Goal: Task Accomplishment & Management: Use online tool/utility

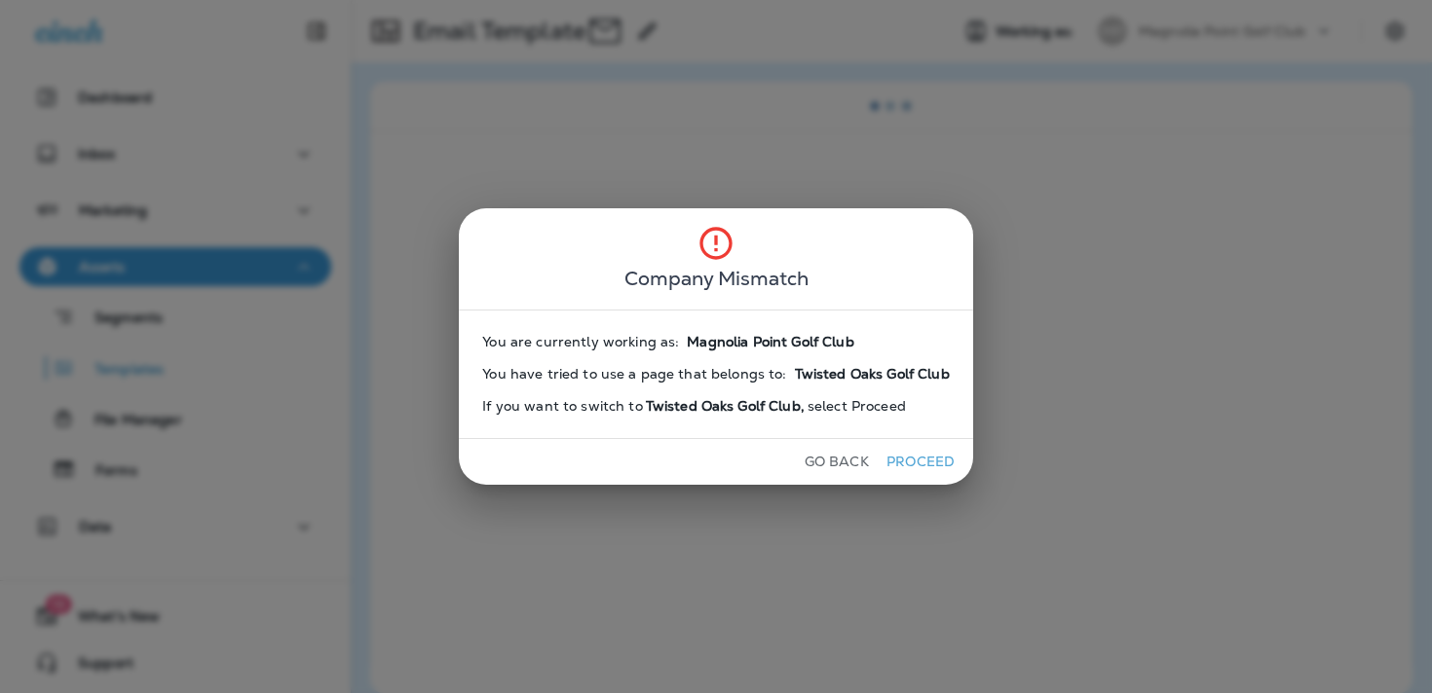
click at [842, 469] on button "Go Back" at bounding box center [837, 462] width 80 height 30
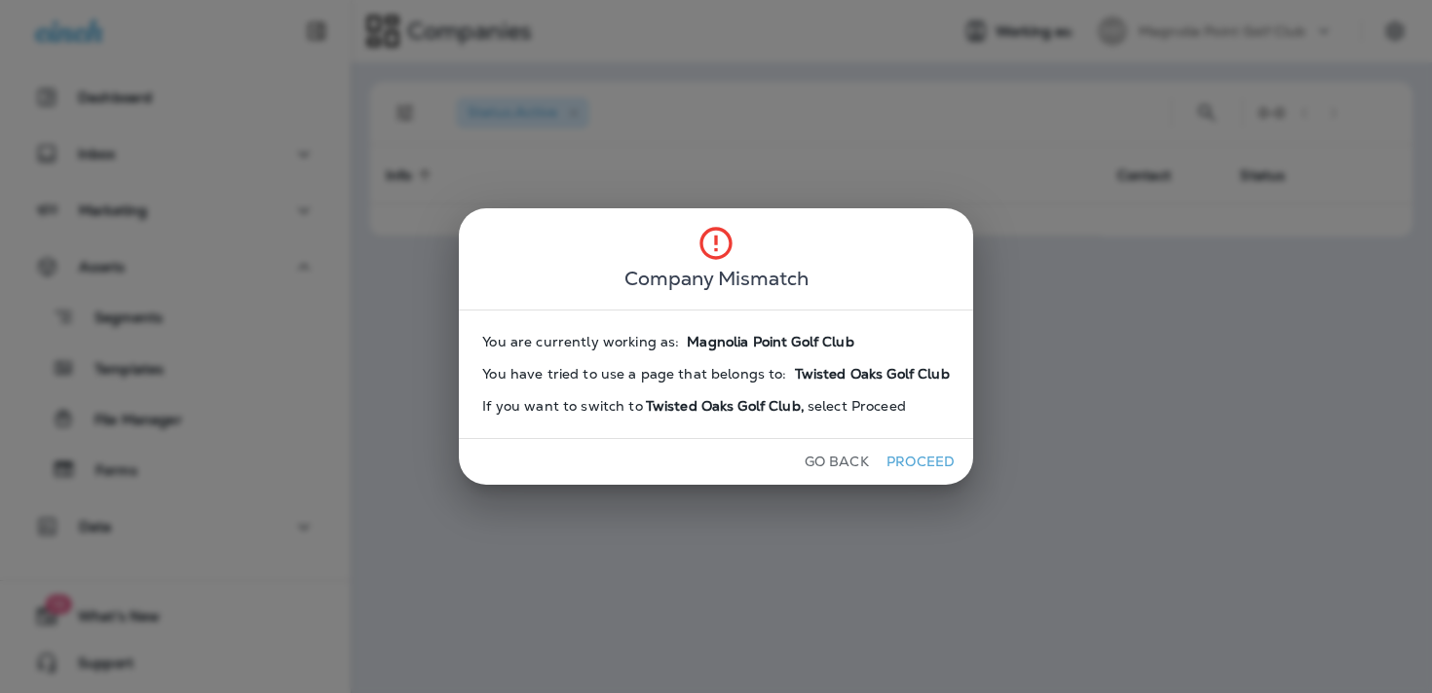
click at [842, 469] on button "Go Back" at bounding box center [837, 462] width 80 height 30
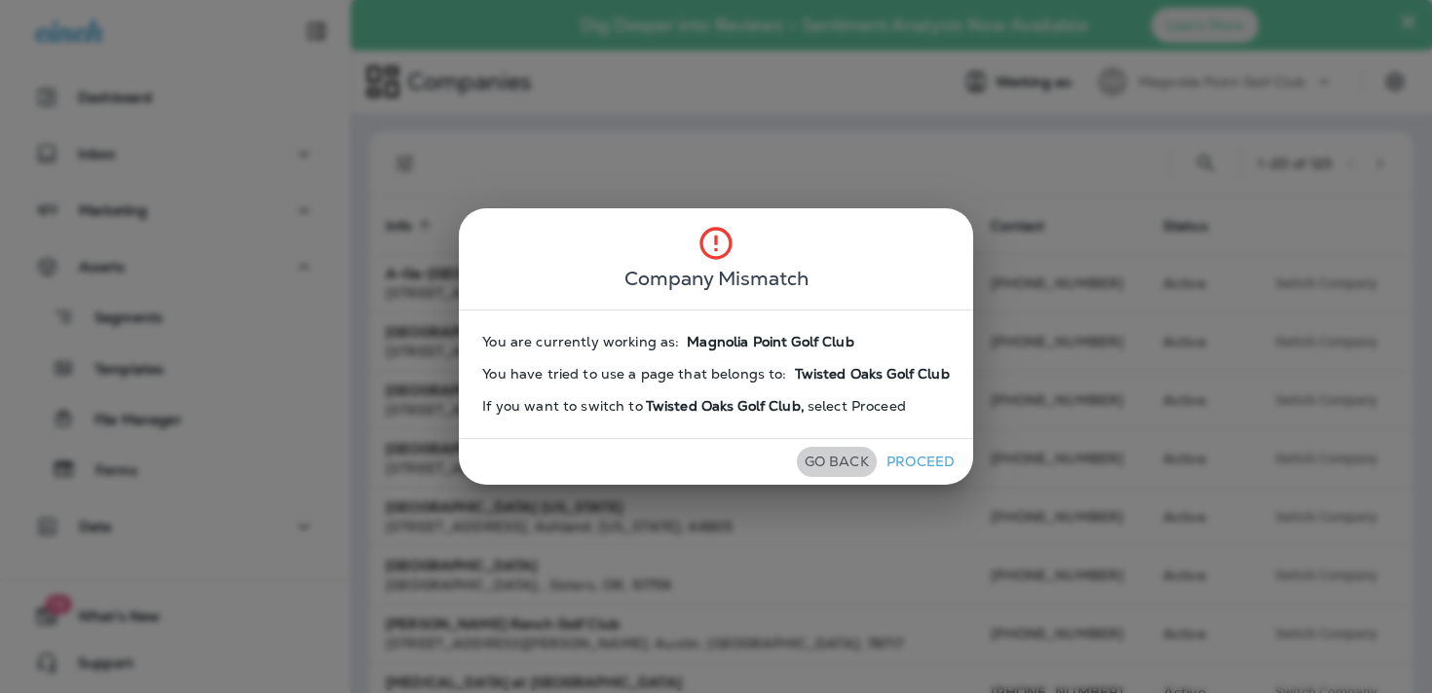
click at [842, 469] on button "Go Back" at bounding box center [837, 462] width 80 height 30
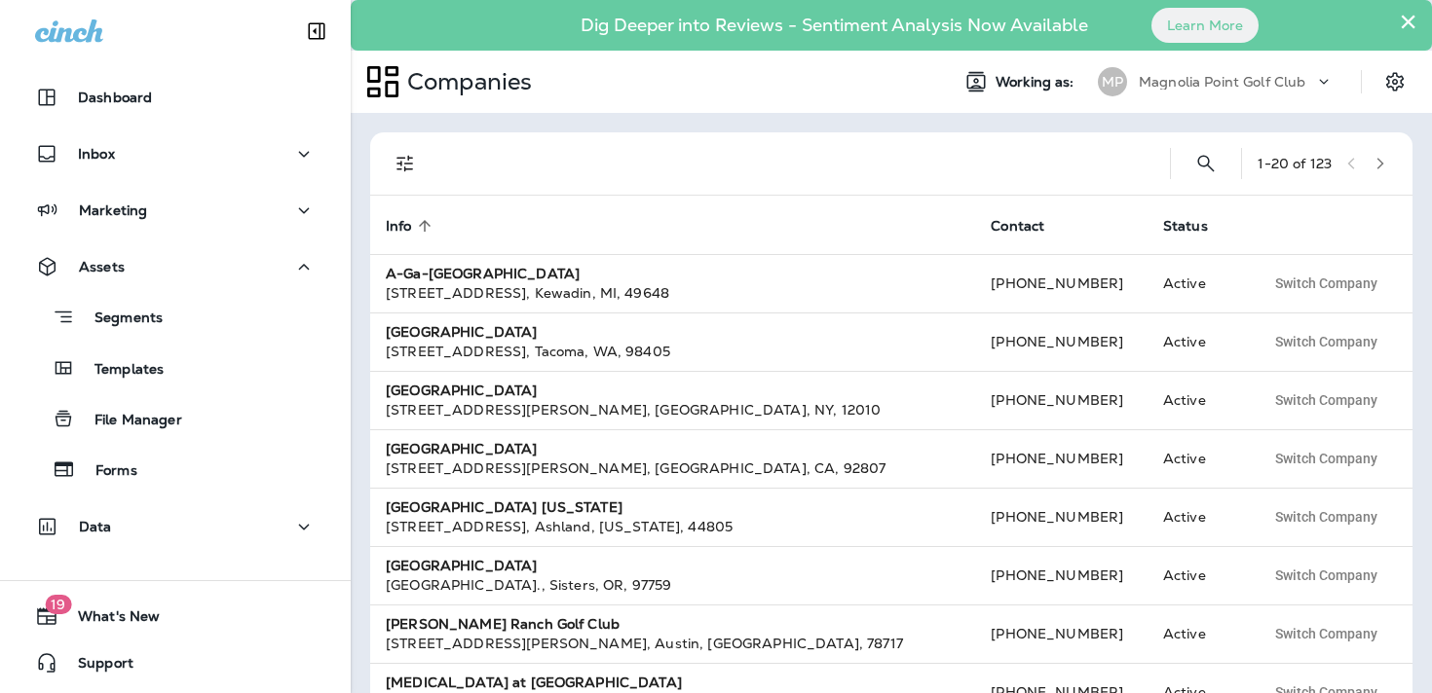
click at [1259, 56] on div "Companies Working as: MP Magnolia Point Golf Club" at bounding box center [891, 82] width 1081 height 62
click at [1259, 75] on p "Magnolia Point Golf Club" at bounding box center [1222, 82] width 167 height 16
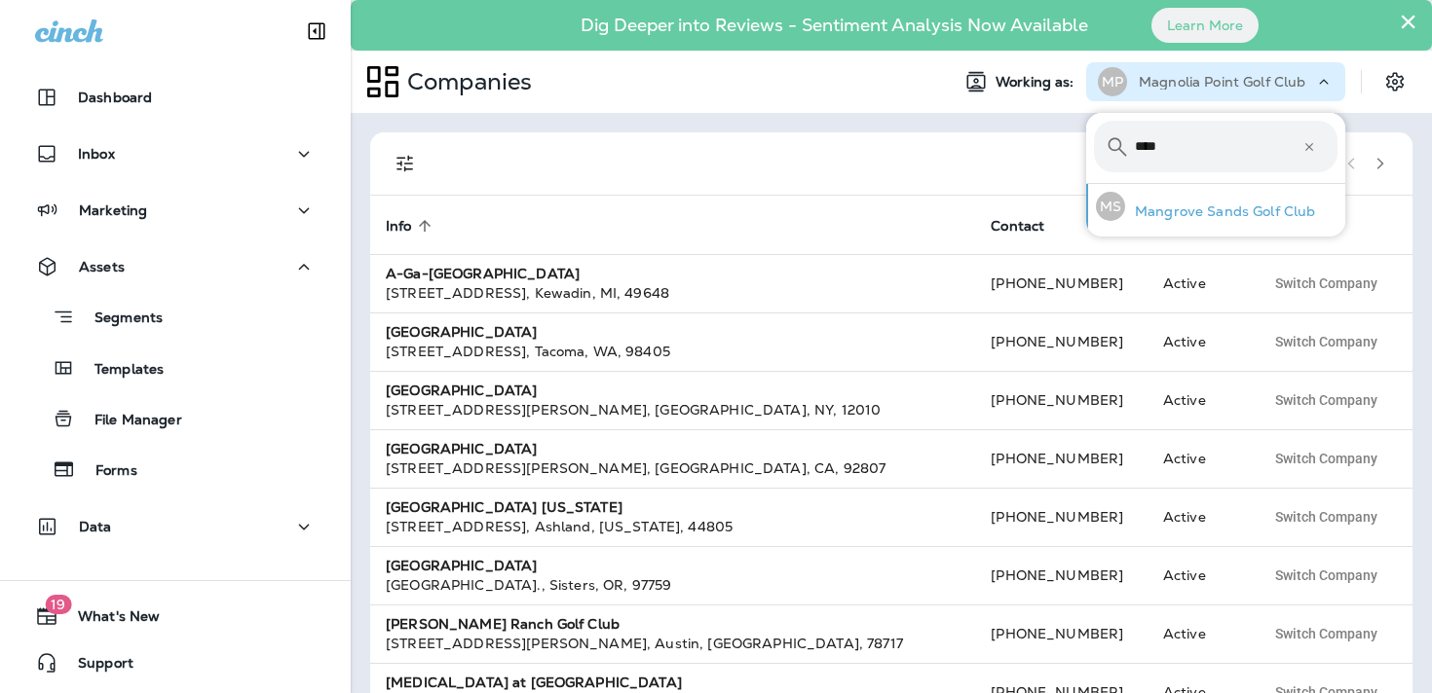
type input "****"
click at [1206, 199] on div "MS Mangrove Sands Golf Club" at bounding box center [1205, 206] width 235 height 45
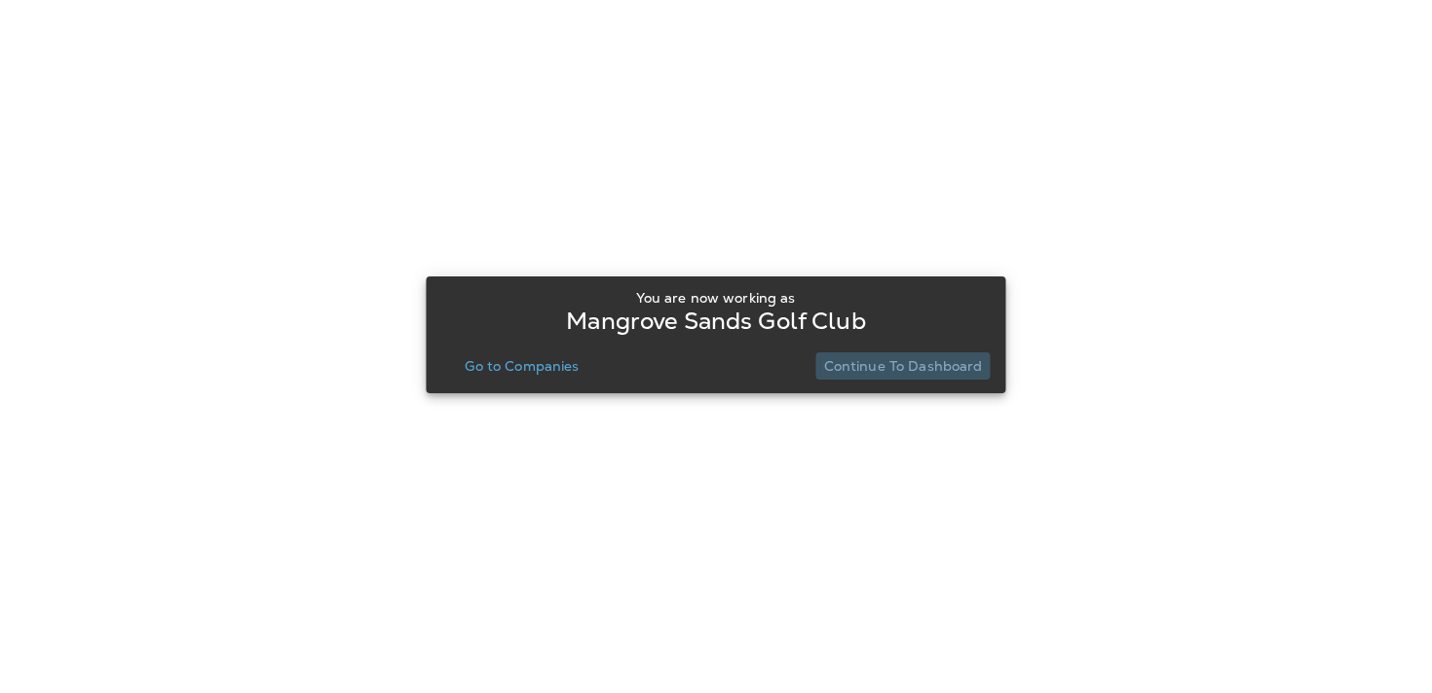
click at [913, 378] on button "Continue to Dashboard" at bounding box center [903, 366] width 174 height 27
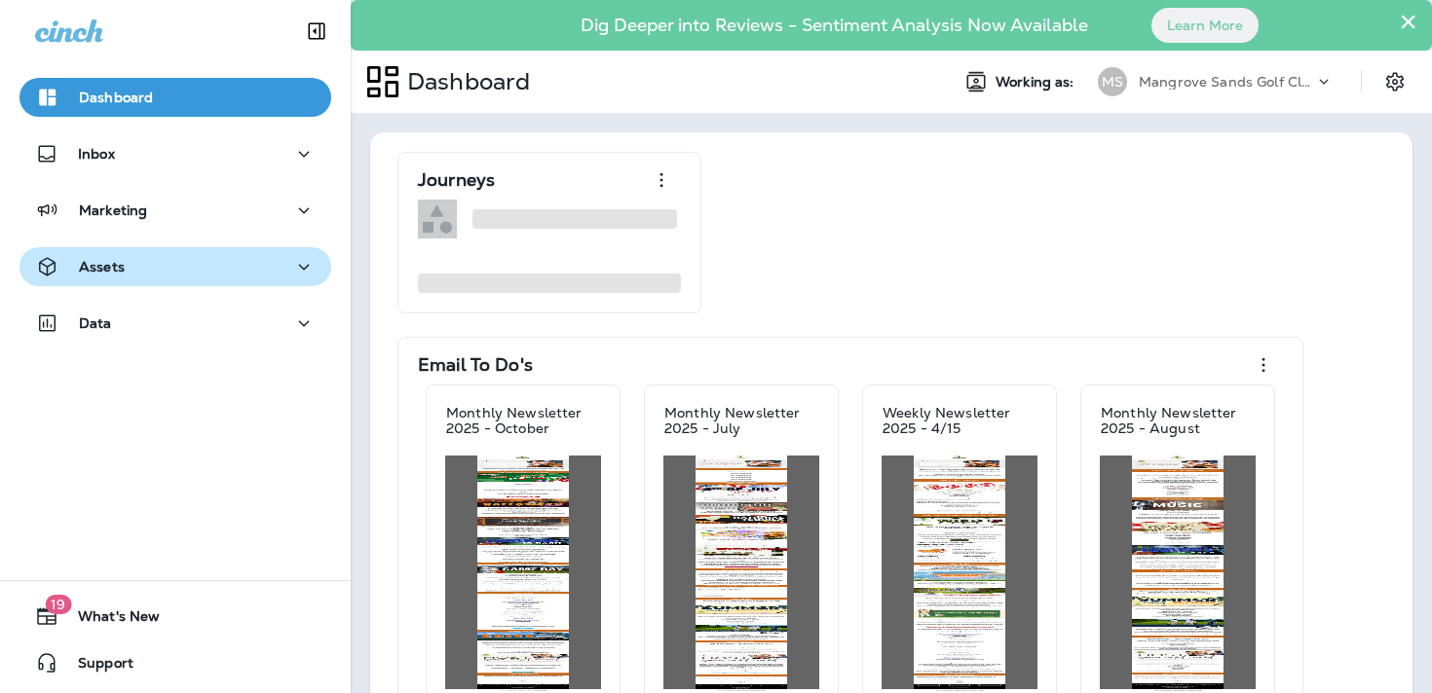
click at [267, 267] on div "Assets" at bounding box center [175, 267] width 280 height 24
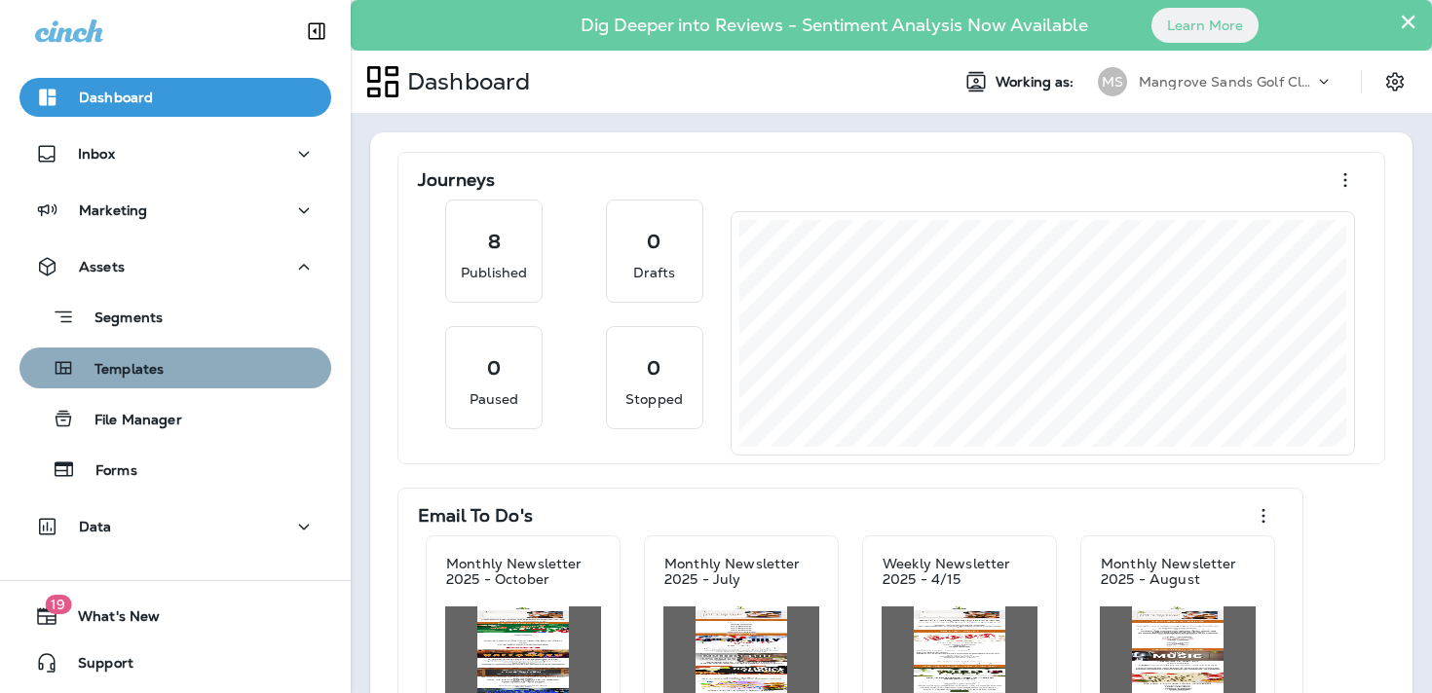
click at [261, 377] on div "Templates" at bounding box center [175, 368] width 296 height 29
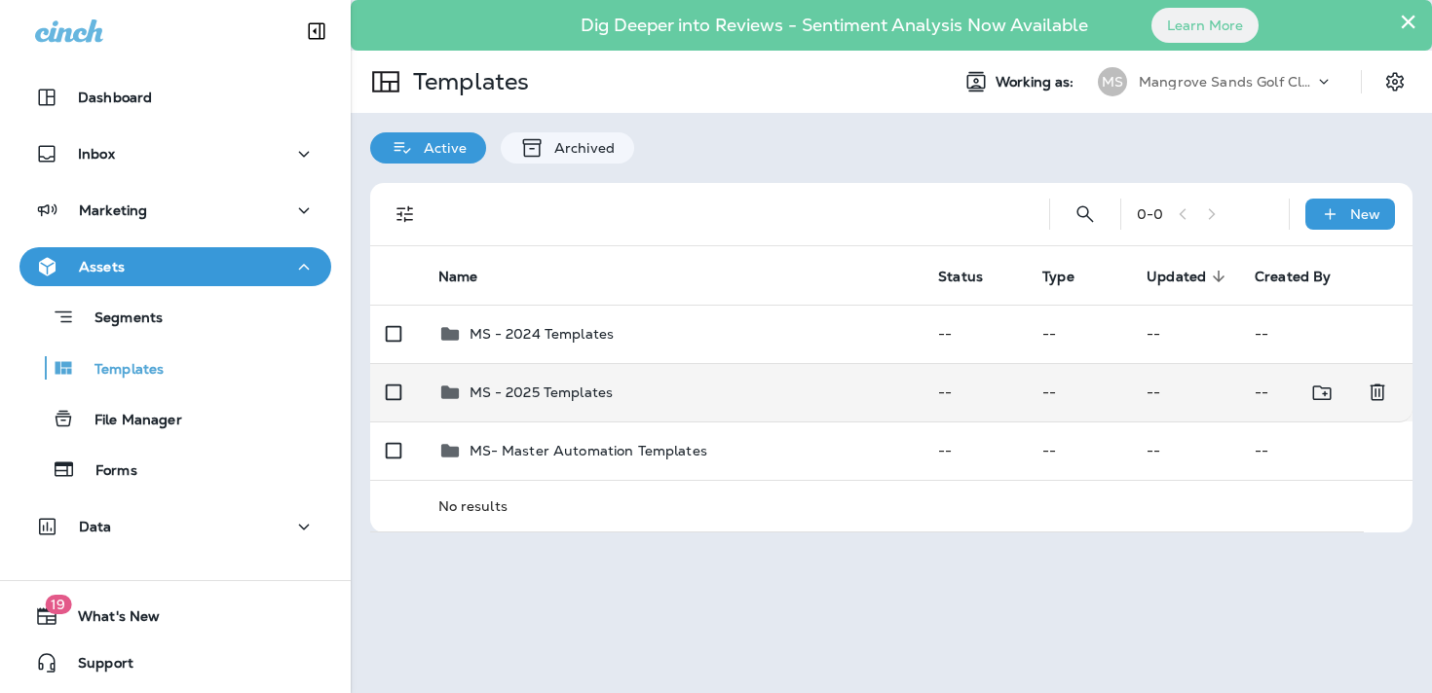
click at [690, 379] on td "MS - 2025 Templates" at bounding box center [673, 392] width 501 height 58
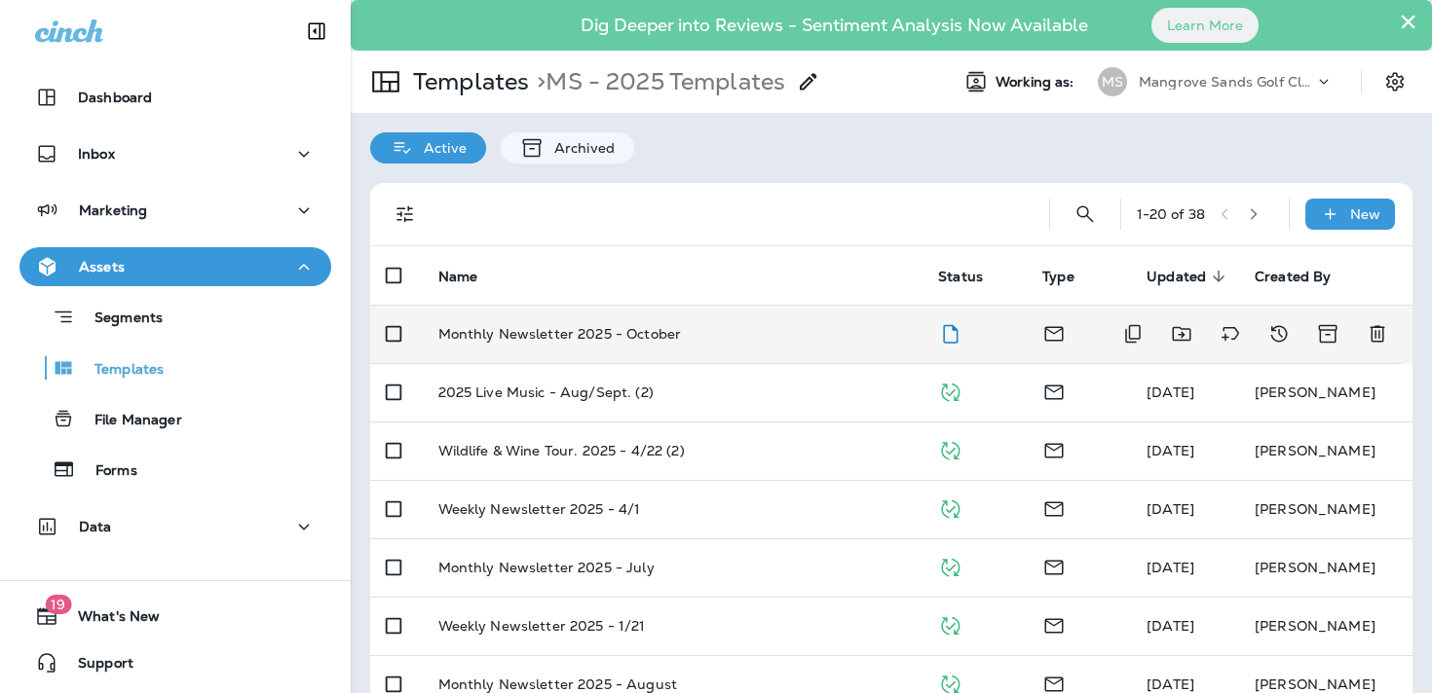
click at [703, 326] on div "Monthly Newsletter 2025 - October" at bounding box center [672, 334] width 469 height 16
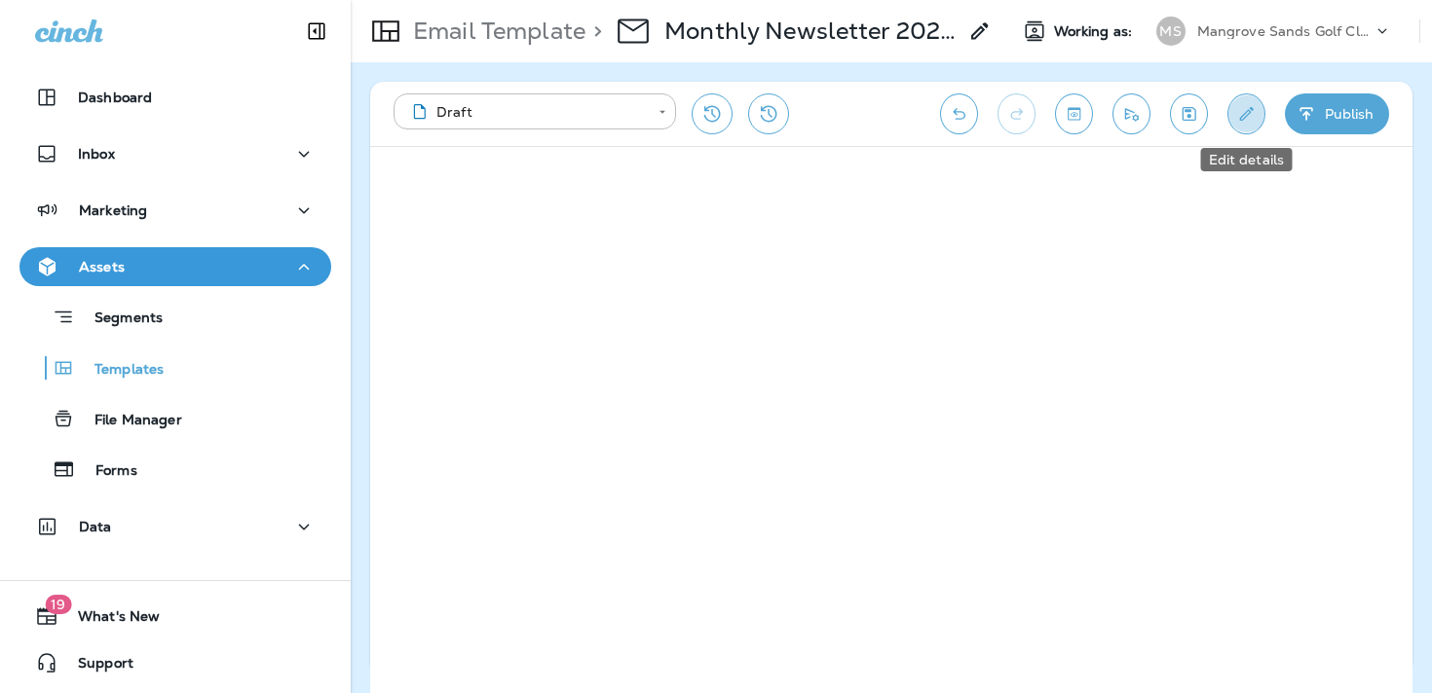
click at [1238, 104] on icon "Edit details" at bounding box center [1246, 113] width 20 height 19
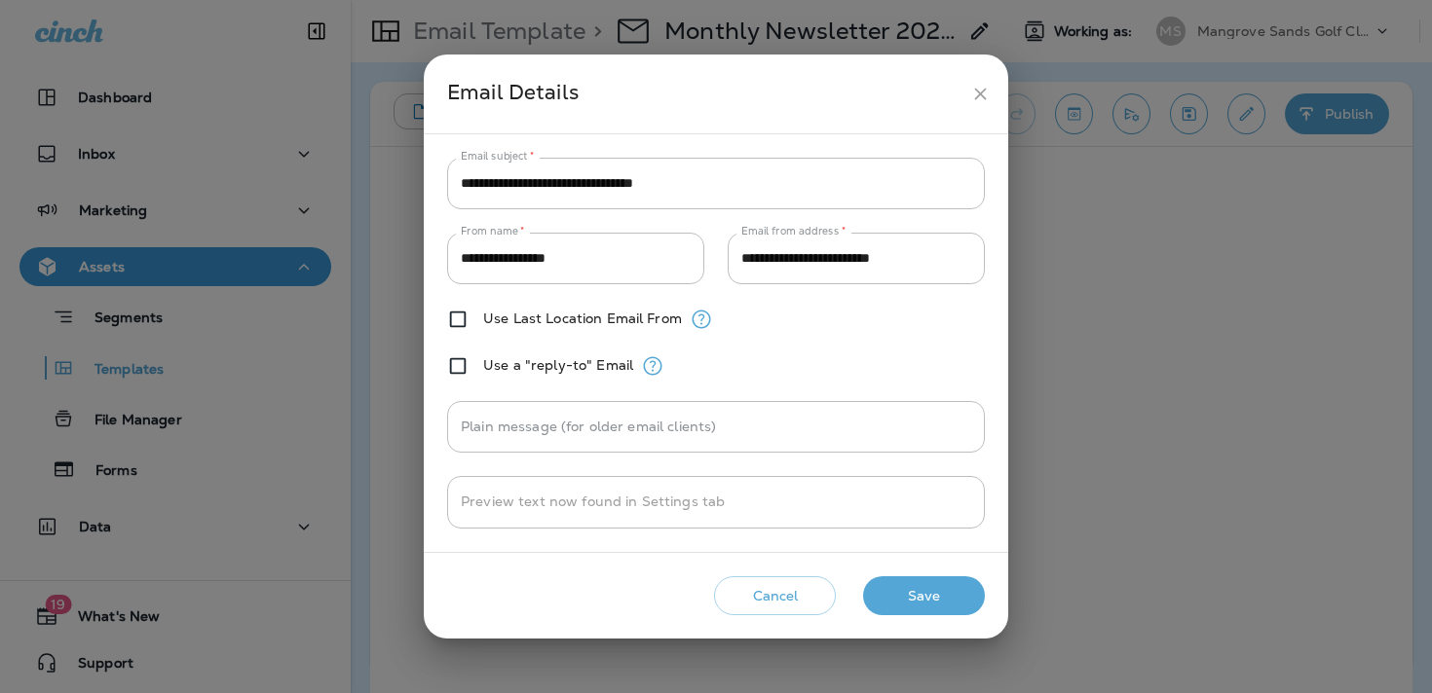
click at [950, 595] on button "Save" at bounding box center [924, 597] width 122 height 40
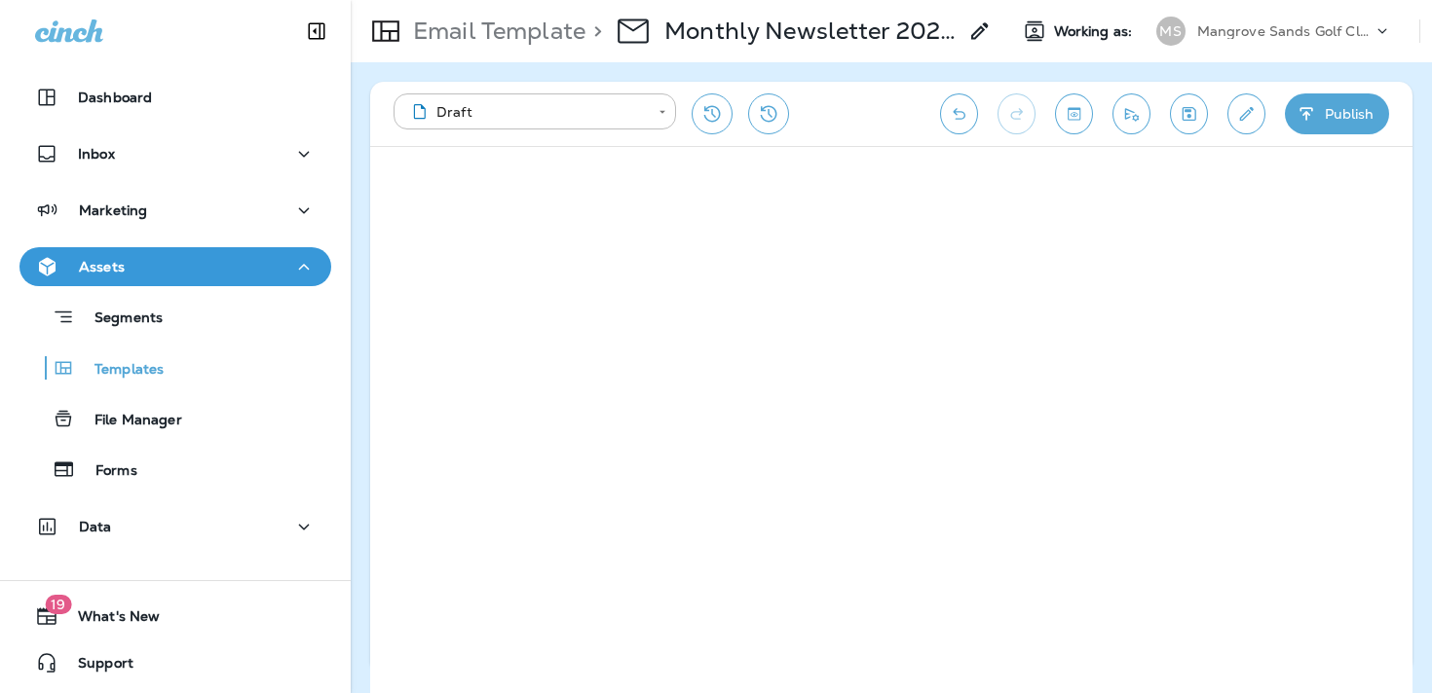
click at [971, 19] on div "> Monthly Newsletter 2025 - October" at bounding box center [788, 31] width 406 height 55
click at [980, 39] on icon at bounding box center [979, 30] width 23 height 23
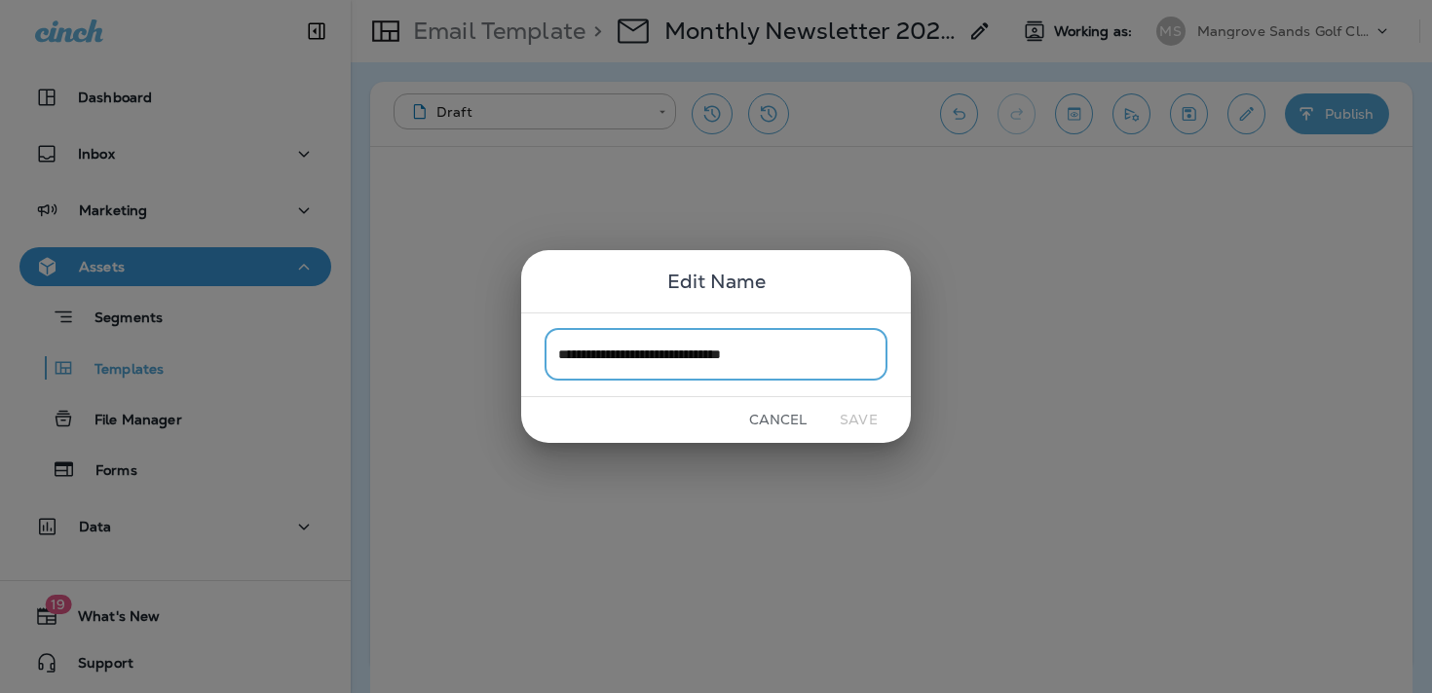
click at [802, 422] on button "Cancel" at bounding box center [777, 420] width 73 height 30
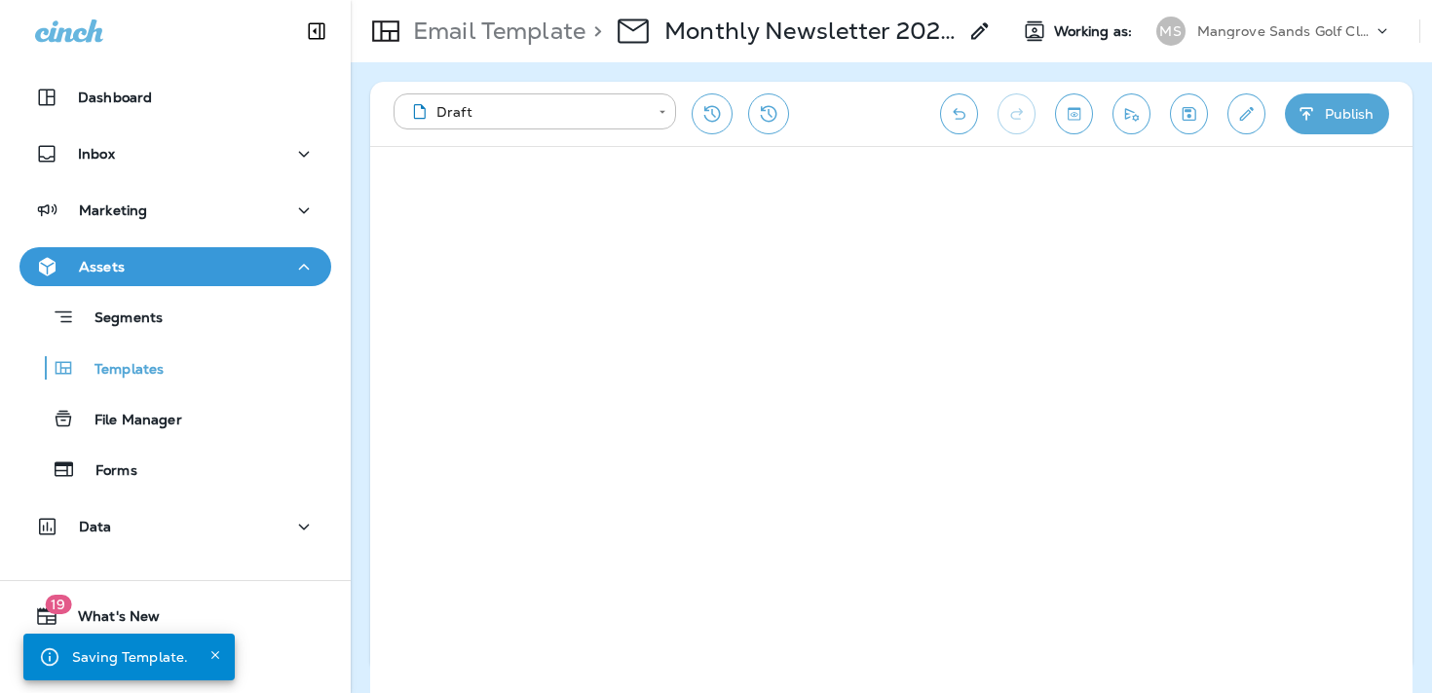
click at [1187, 115] on icon "Save" at bounding box center [1189, 114] width 14 height 14
click at [1122, 120] on icon "Send test email" at bounding box center [1131, 113] width 20 height 19
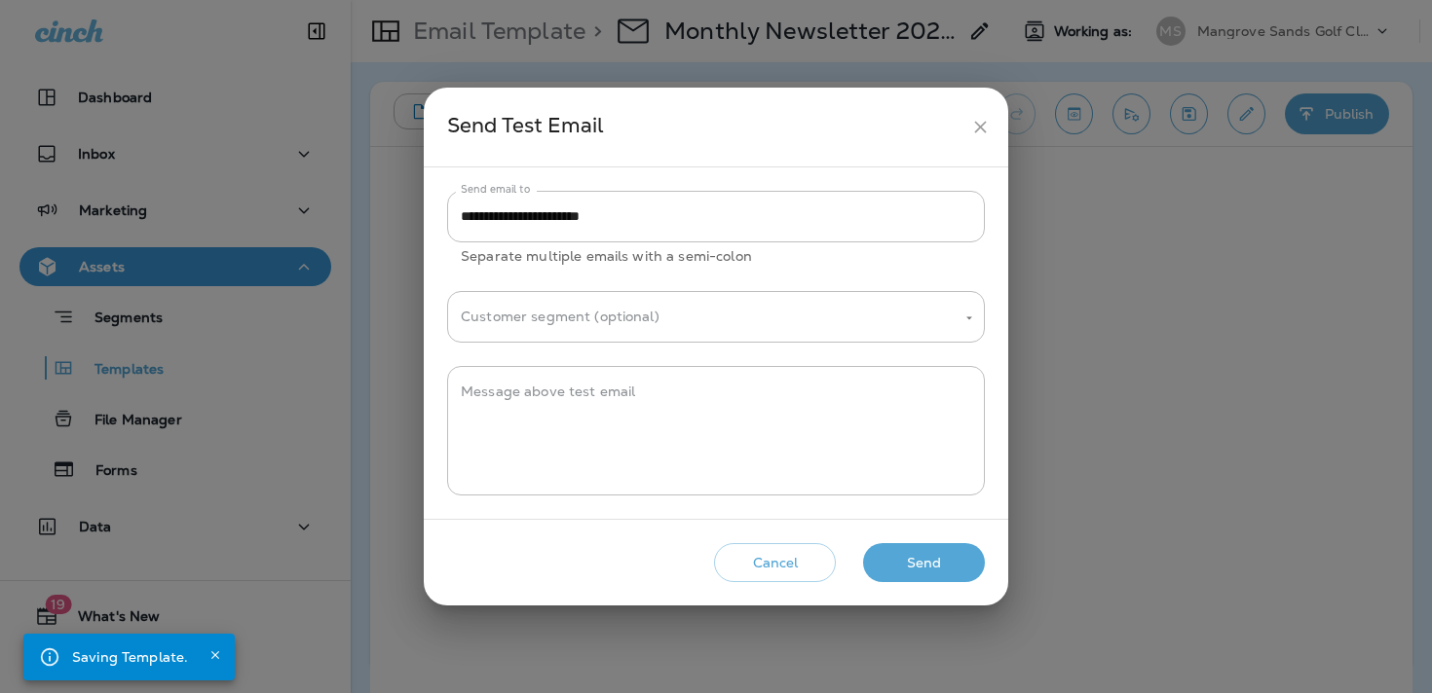
click at [768, 571] on button "Cancel" at bounding box center [775, 563] width 122 height 40
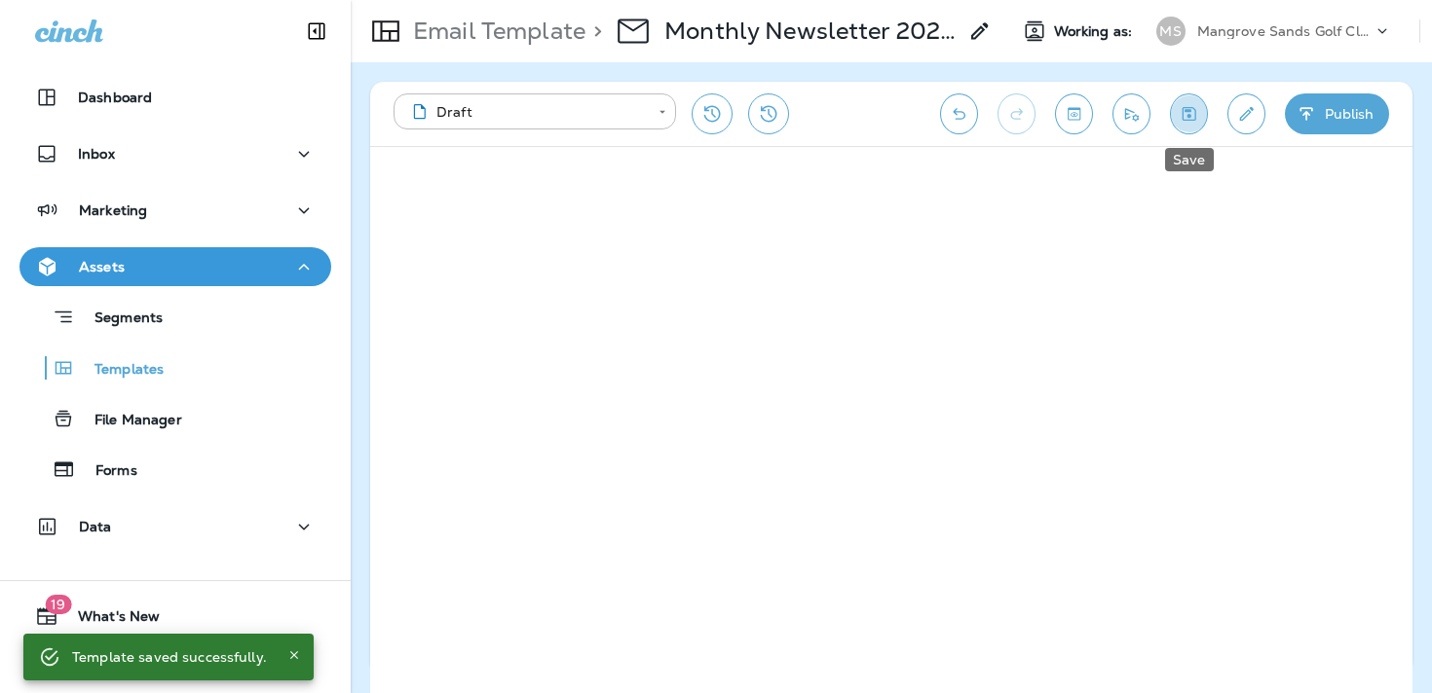
click at [1185, 118] on icon "Save" at bounding box center [1188, 113] width 20 height 19
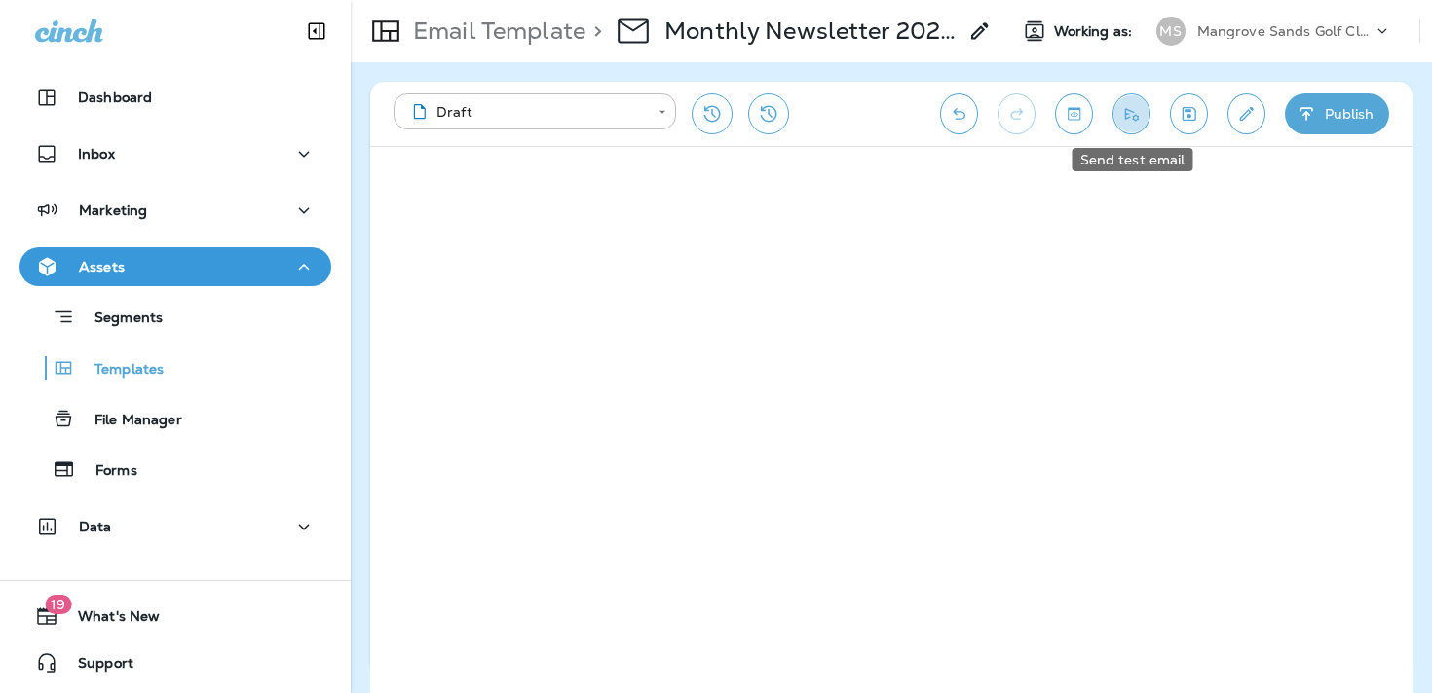
click at [1144, 119] on button "Send test email" at bounding box center [1131, 113] width 38 height 41
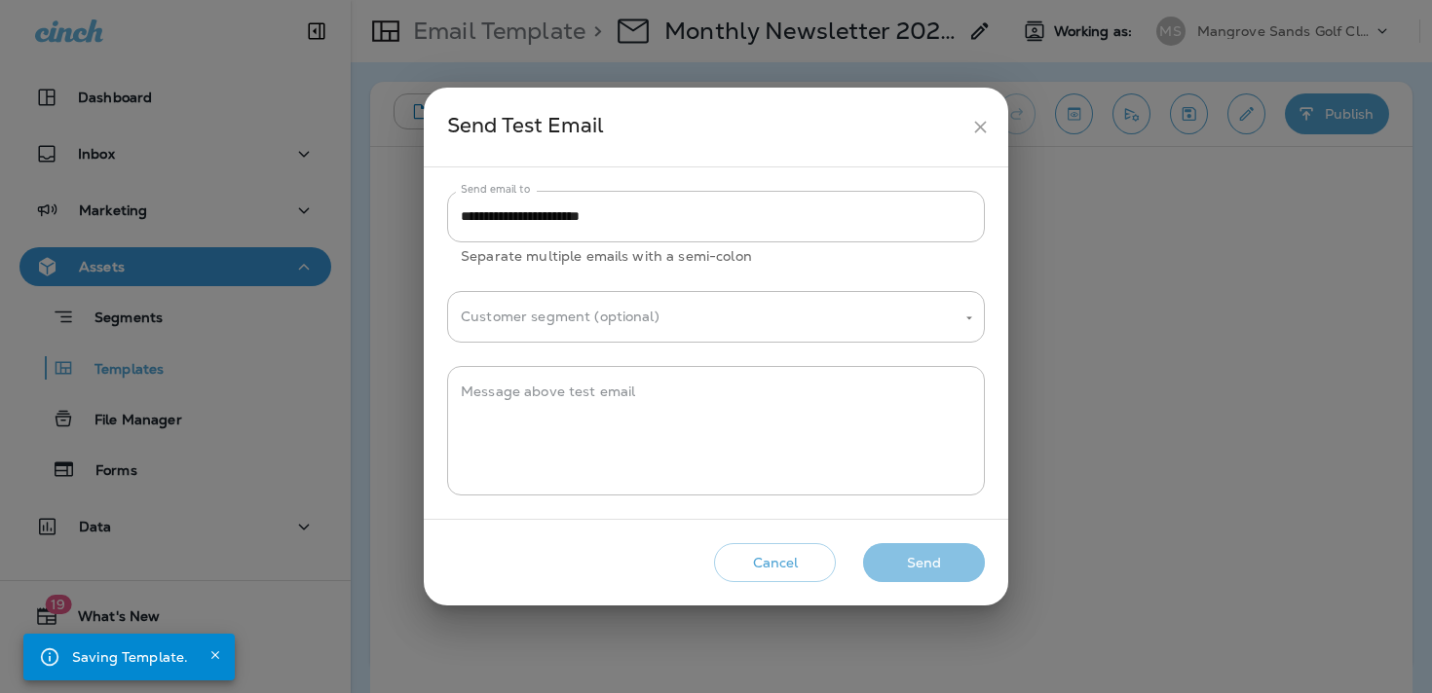
click at [946, 558] on button "Send" at bounding box center [924, 563] width 122 height 40
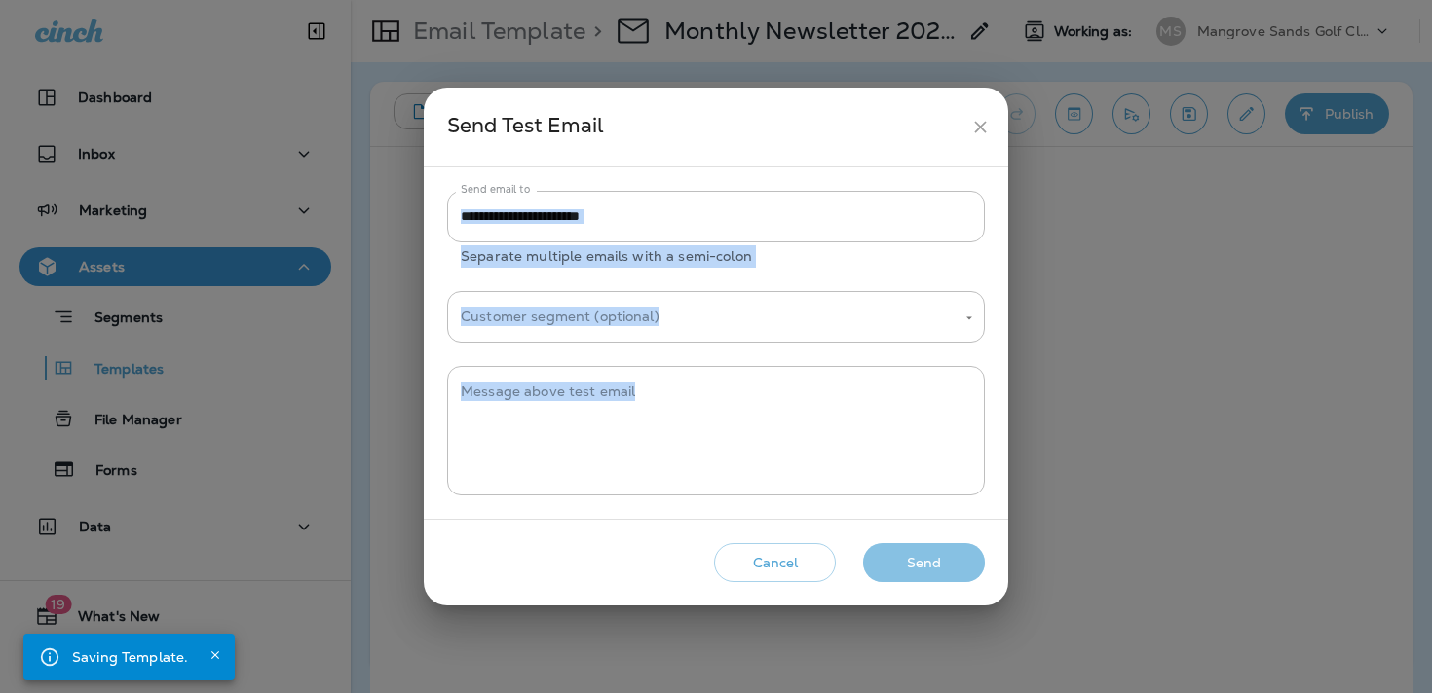
click at [946, 558] on div "Cancel Send" at bounding box center [715, 564] width 553 height 56
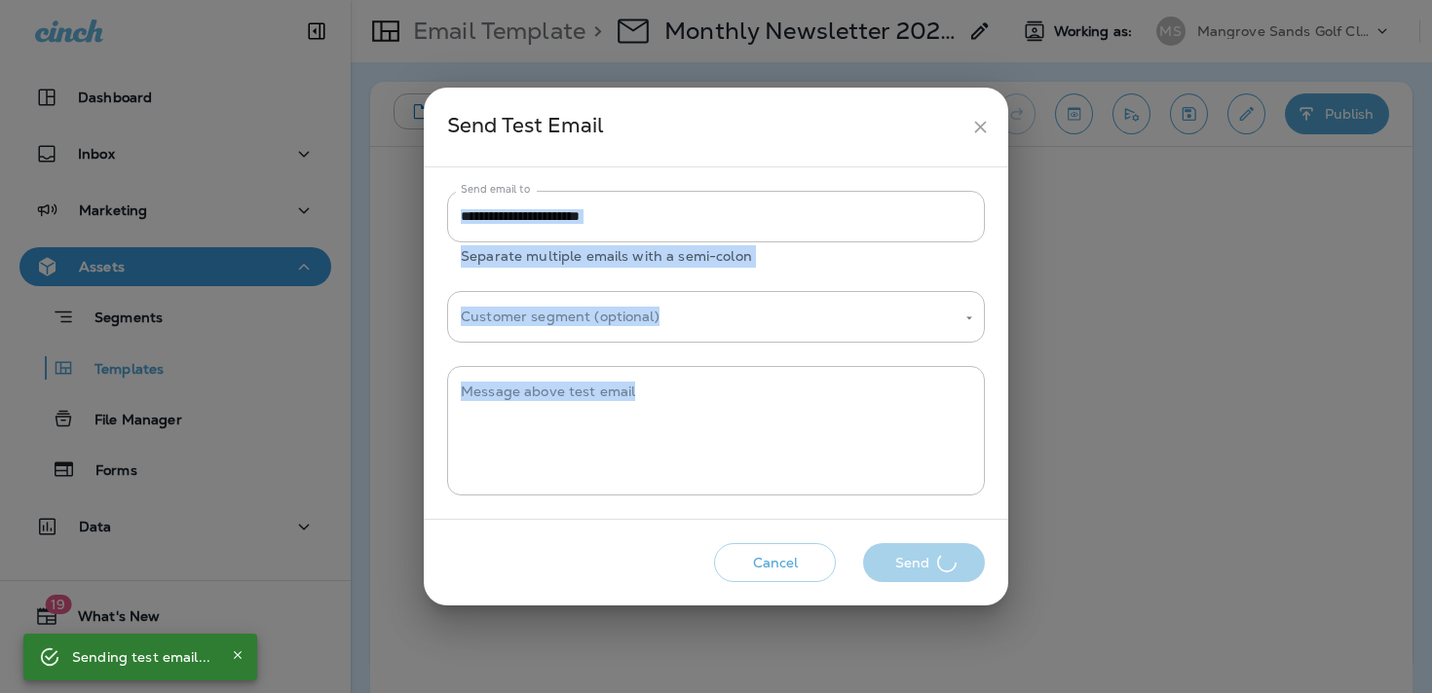
click at [946, 558] on div "Cancel Send" at bounding box center [715, 564] width 553 height 56
